Goal: Information Seeking & Learning: Learn about a topic

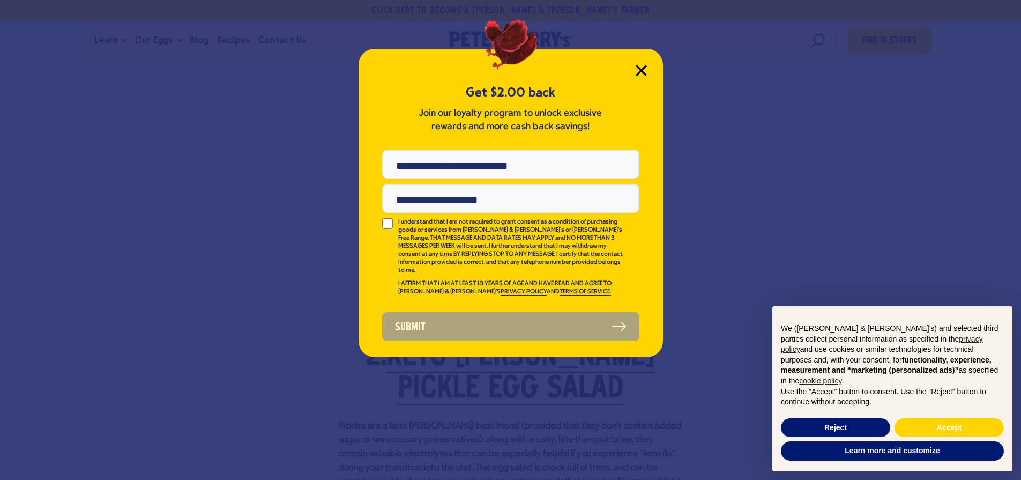
drag, startPoint x: 643, startPoint y: 69, endPoint x: 659, endPoint y: 83, distance: 21.3
click at [643, 69] on icon "Close Modal" at bounding box center [641, 70] width 10 height 10
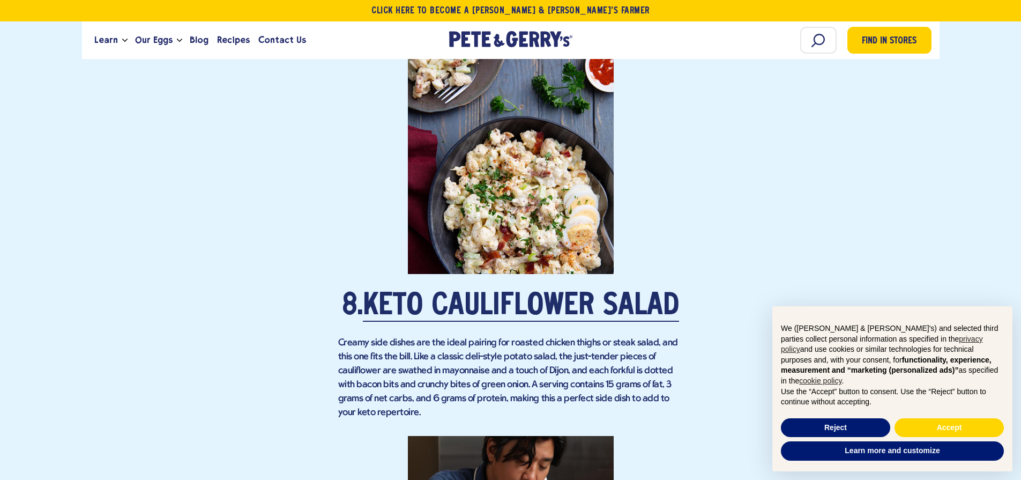
scroll to position [3967, 0]
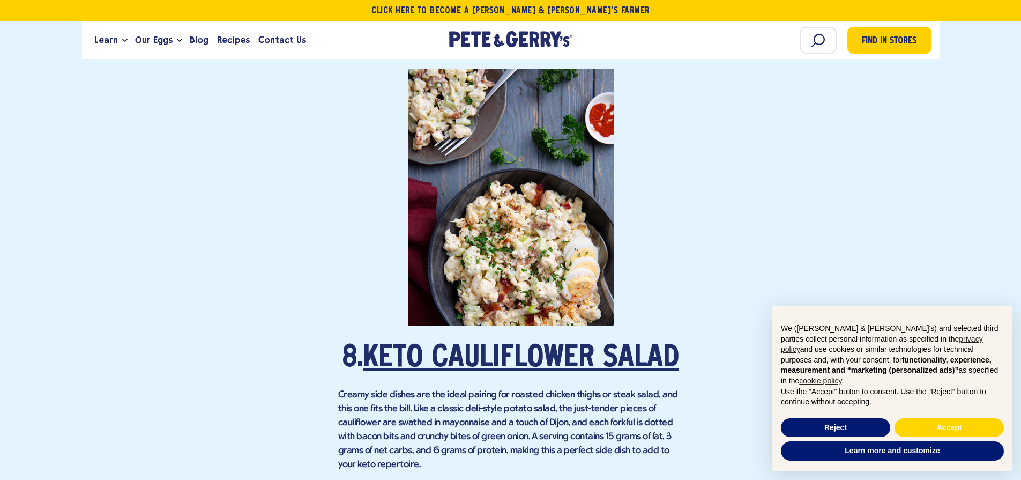
click at [521, 357] on link "Keto Cauliflower Salad" at bounding box center [521, 359] width 316 height 30
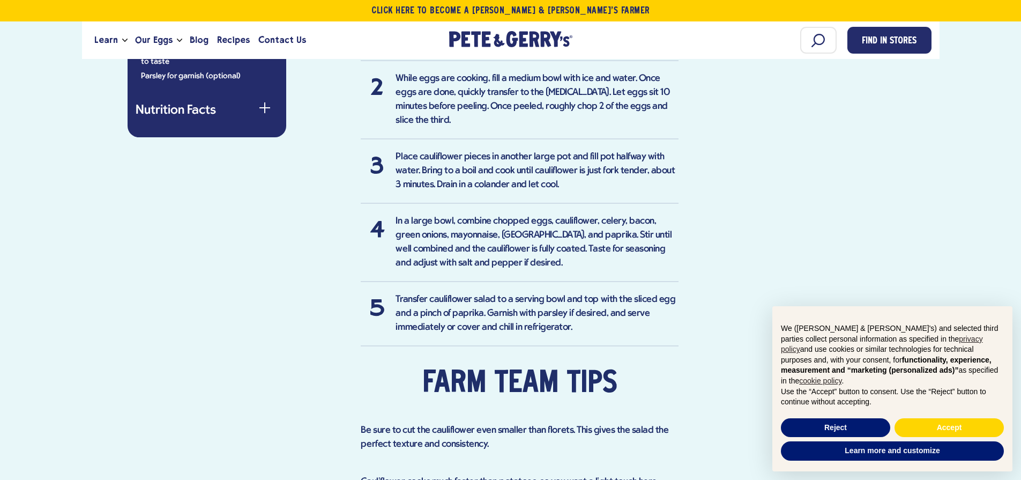
scroll to position [846, 0]
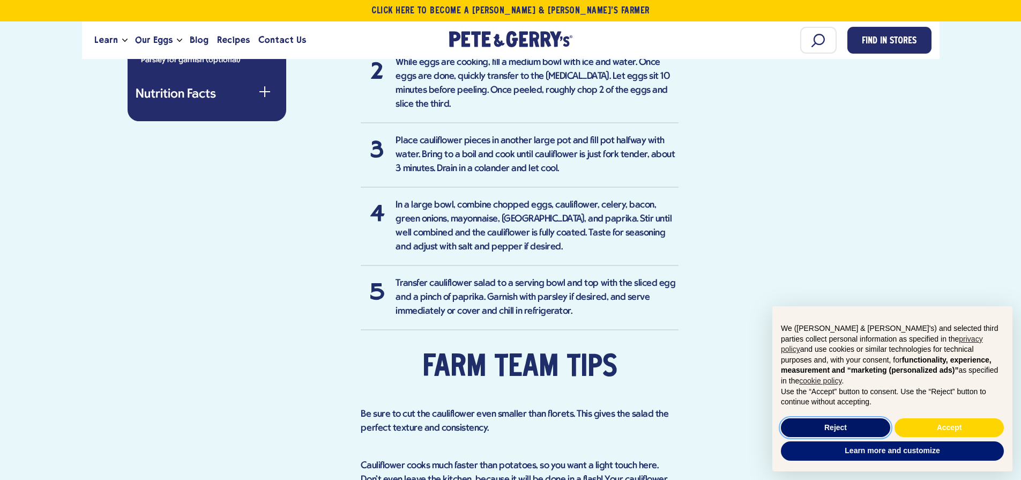
click at [865, 429] on button "Reject" at bounding box center [835, 427] width 109 height 19
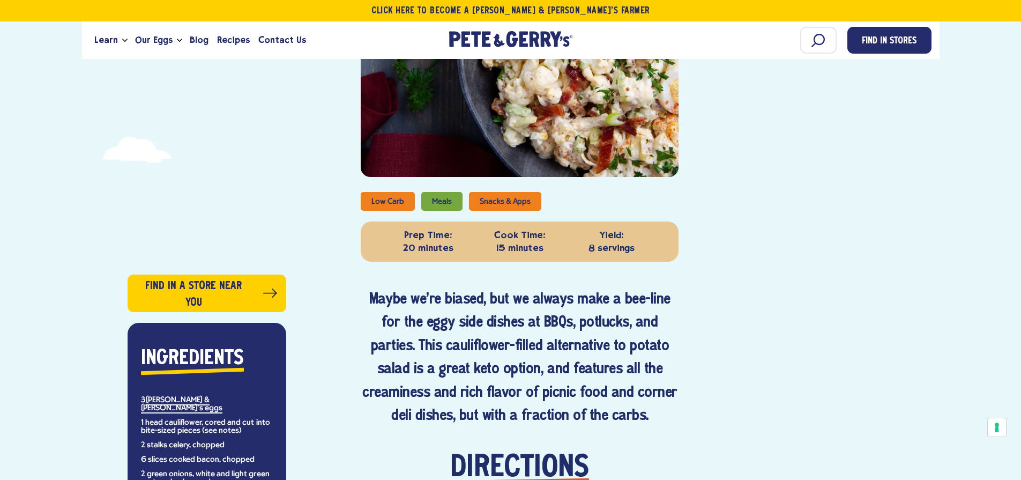
scroll to position [375, 0]
